Goal: Transaction & Acquisition: Purchase product/service

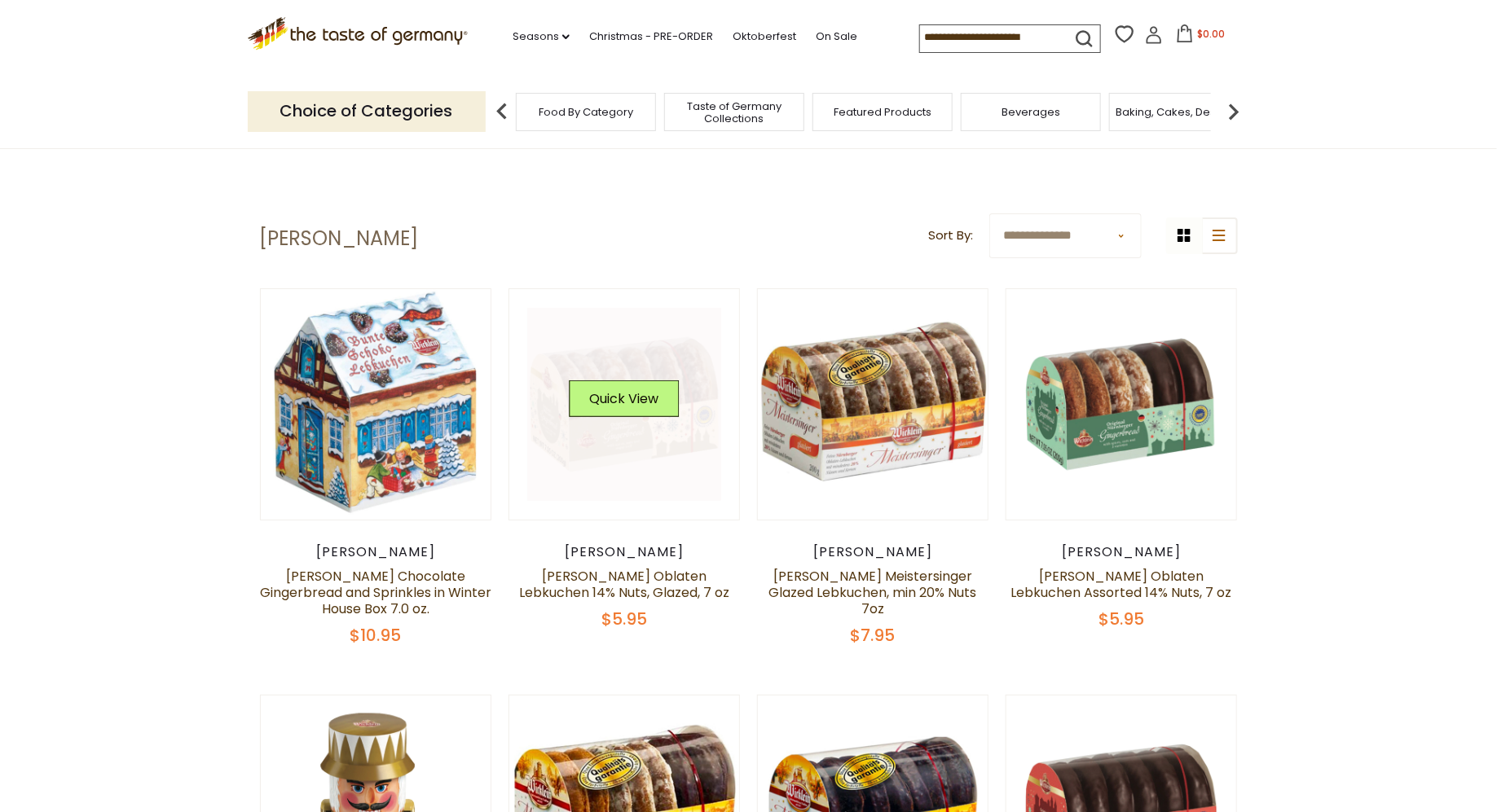
click at [639, 370] on link at bounding box center [625, 405] width 194 height 194
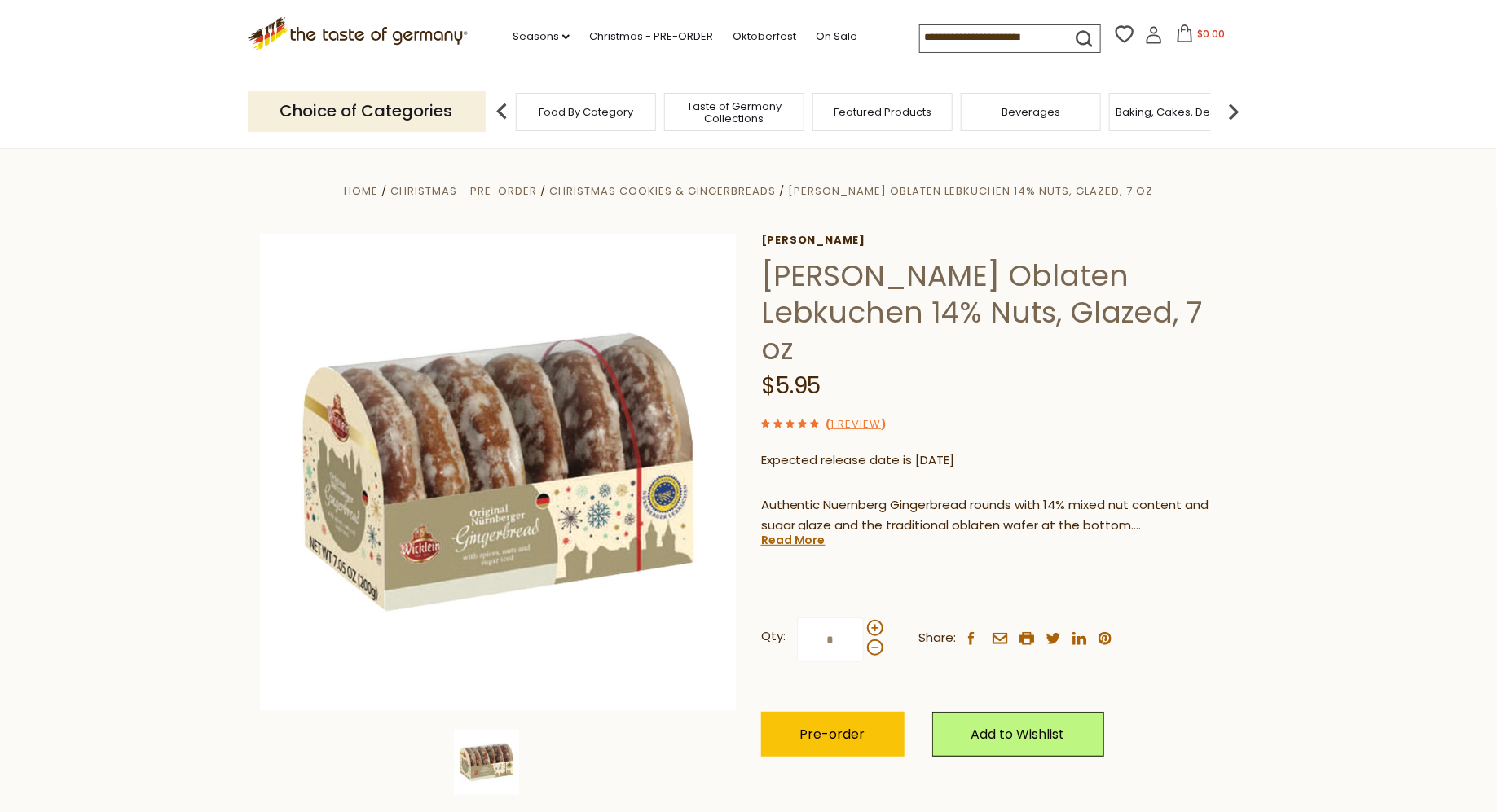
scroll to position [71, 0]
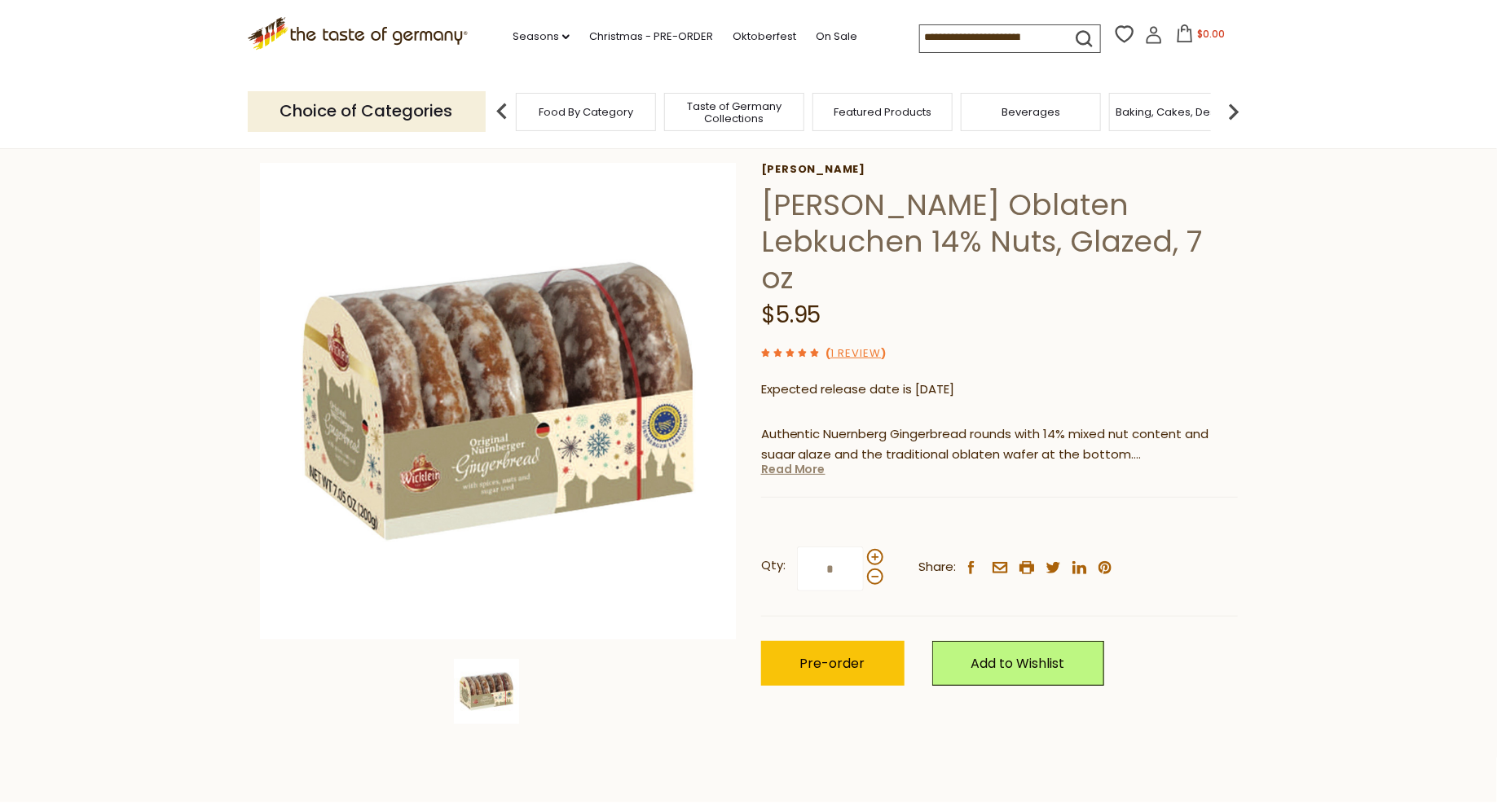
click at [794, 461] on link "Read More" at bounding box center [794, 469] width 65 height 17
